Goal: Task Accomplishment & Management: Manage account settings

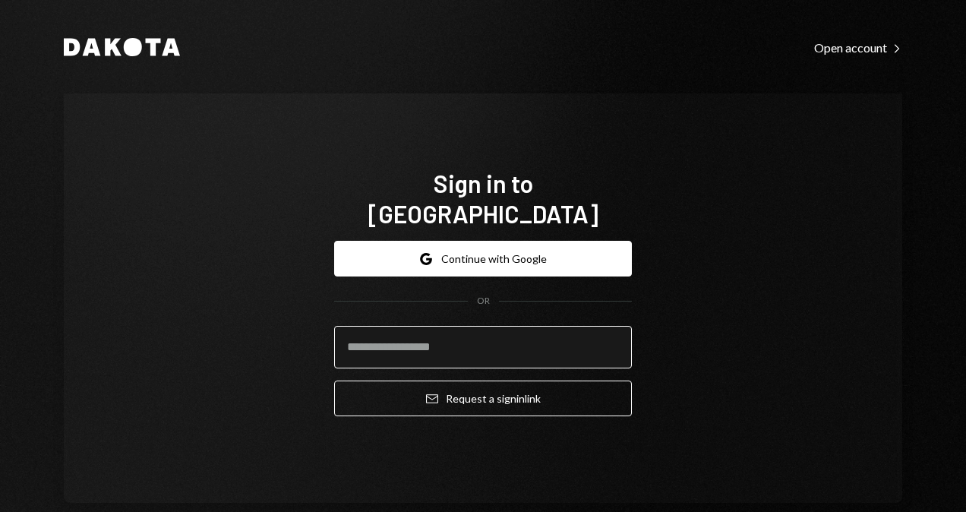
click at [479, 337] on input "email" at bounding box center [483, 347] width 298 height 43
type input "**********"
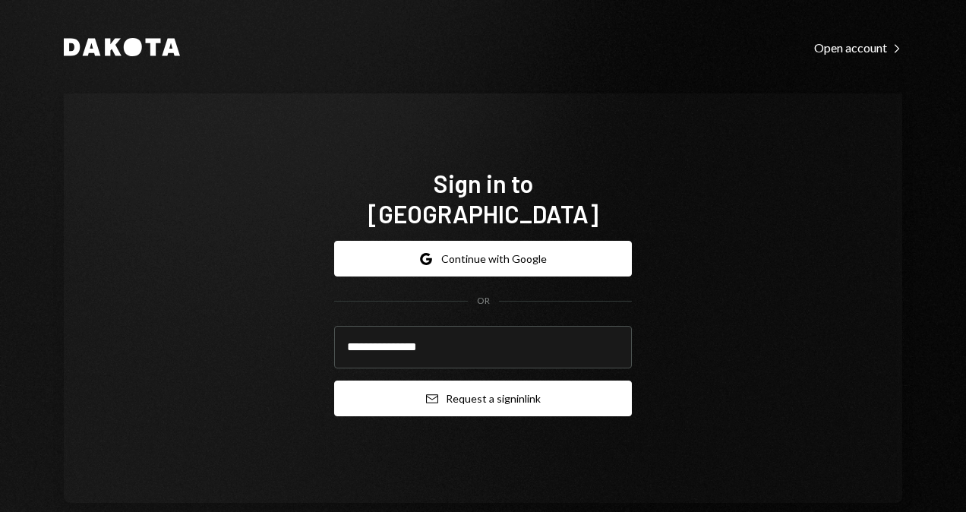
click at [456, 385] on button "Email Request a sign in link" at bounding box center [483, 398] width 298 height 36
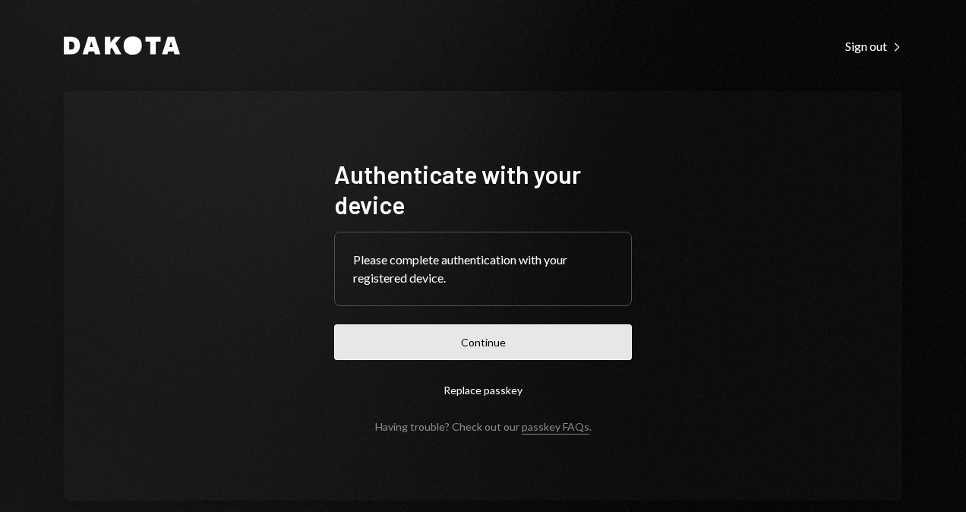
click at [459, 345] on button "Continue" at bounding box center [483, 342] width 298 height 36
